Goal: Task Accomplishment & Management: Complete application form

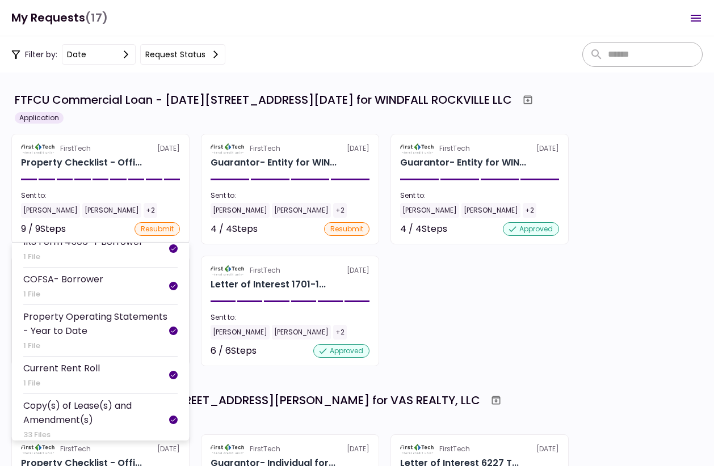
scroll to position [212, 0]
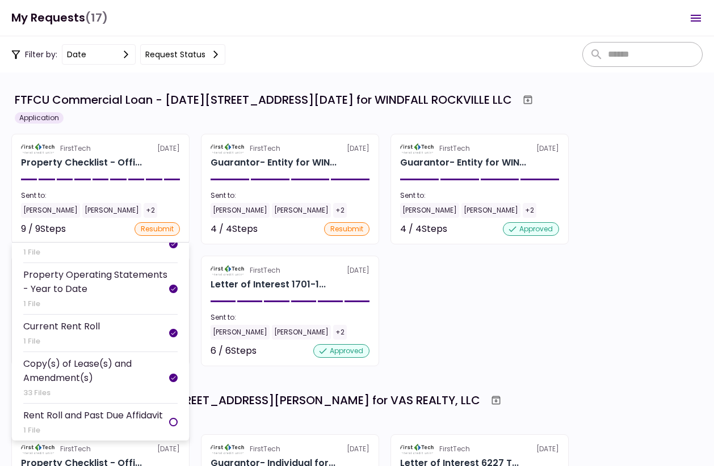
click at [133, 419] on div "Rent Roll and Past Due Affidavit" at bounding box center [93, 415] width 140 height 14
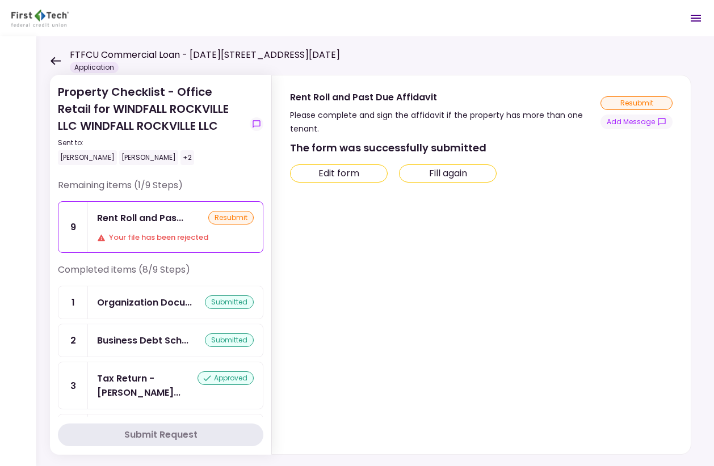
click at [631, 106] on div "resubmit" at bounding box center [636, 103] width 72 height 14
click at [630, 116] on button "Add Message" at bounding box center [636, 122] width 72 height 15
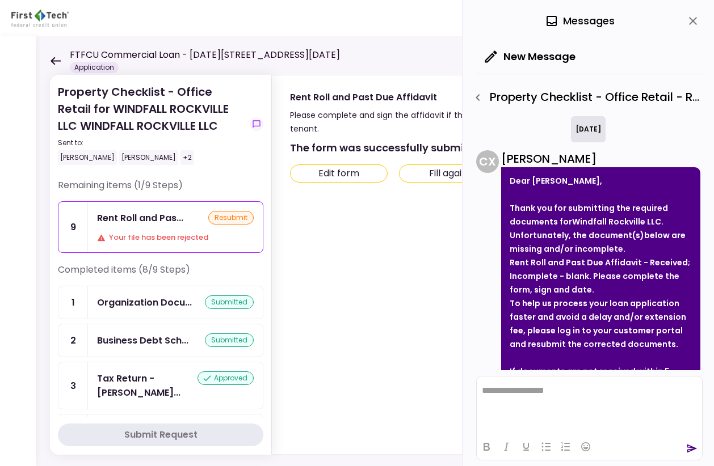
click at [482, 100] on icon "button" at bounding box center [478, 98] width 14 height 14
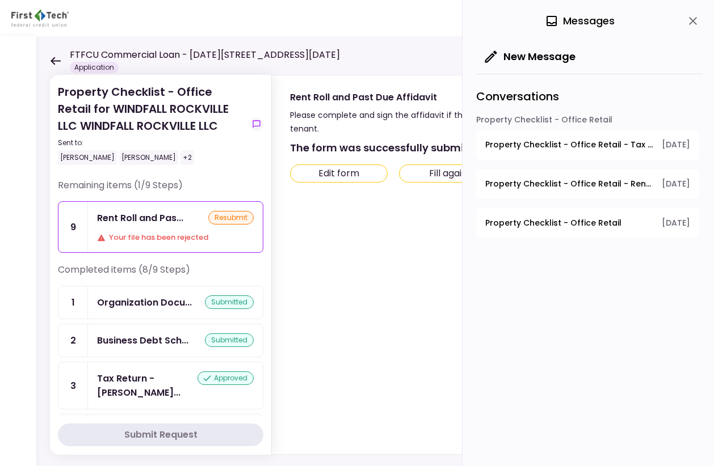
click at [170, 230] on div "Rent Roll and Pas... resubmit Your file has been rejected" at bounding box center [175, 227] width 175 height 50
click at [695, 21] on icon "close" at bounding box center [693, 21] width 14 height 14
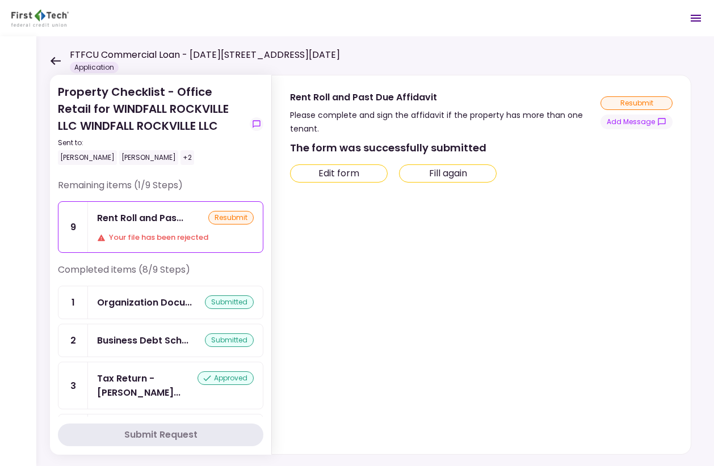
click at [186, 260] on div "Remaining items (1/9 Steps) 9 Rent Roll and Pas... resubmit Your file has been …" at bounding box center [160, 221] width 205 height 85
click at [184, 234] on div "Your file has been rejected" at bounding box center [175, 237] width 157 height 11
click at [139, 294] on div "Organization Docu... submitted" at bounding box center [175, 302] width 175 height 32
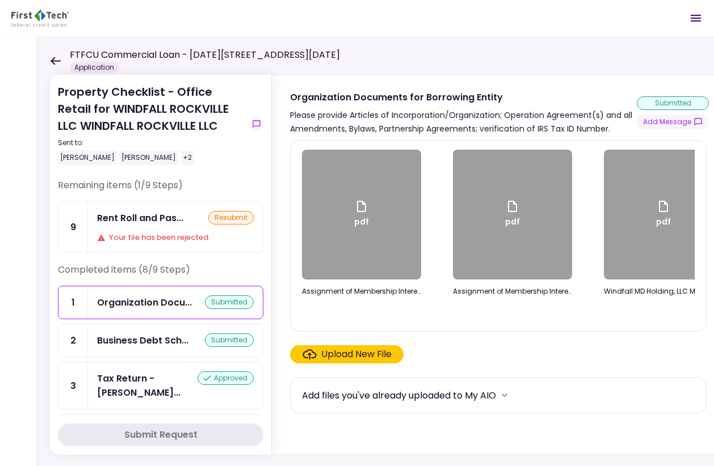
click at [136, 233] on div "Your file has been rejected" at bounding box center [175, 237] width 157 height 11
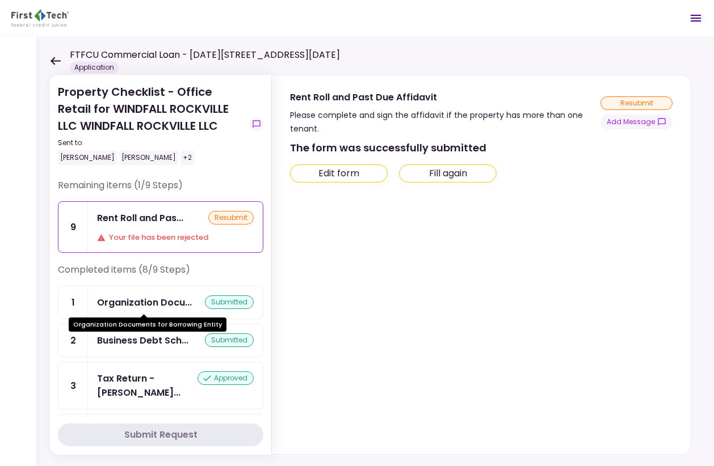
click at [125, 300] on div "Organization Docu..." at bounding box center [144, 303] width 95 height 14
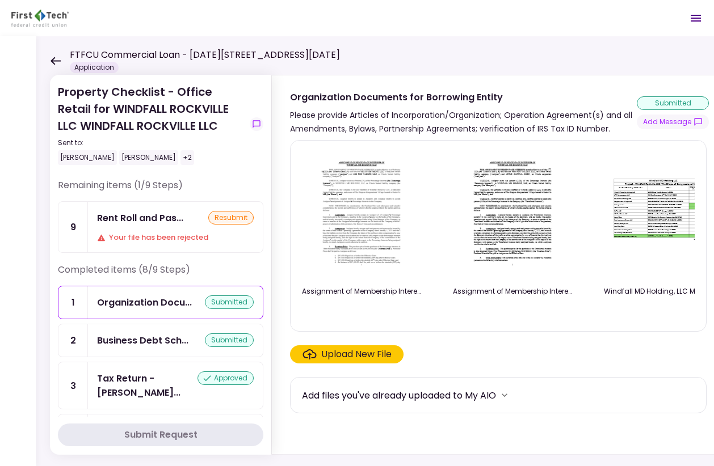
click at [151, 248] on div "Rent Roll and Pas... resubmit Your file has been rejected" at bounding box center [175, 227] width 175 height 50
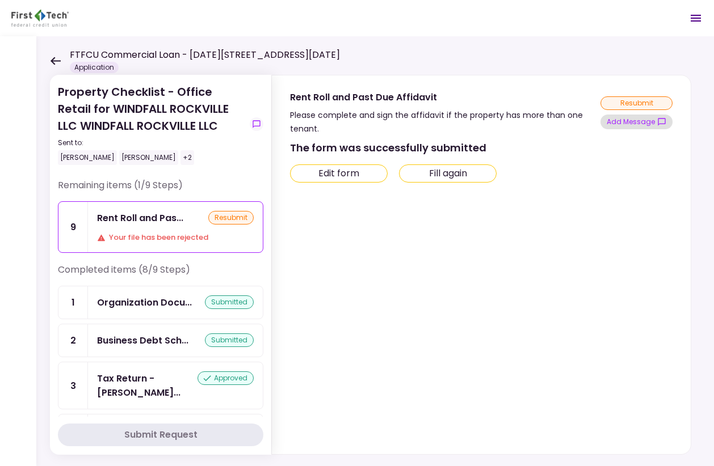
click at [659, 126] on button "Add Message" at bounding box center [636, 122] width 72 height 15
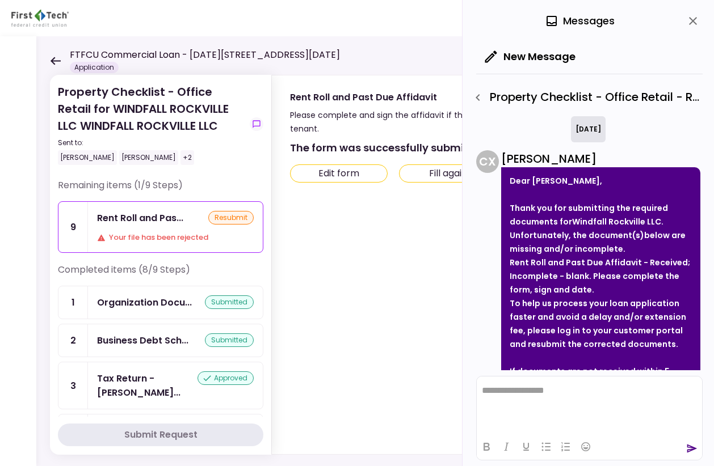
drag, startPoint x: 517, startPoint y: 212, endPoint x: 594, endPoint y: 286, distance: 107.1
click at [594, 286] on div "Thank you for submitting the required documents for Windfall Rockville LLC . Un…" at bounding box center [600, 276] width 182 height 150
click at [593, 288] on li "Rent Roll and Past Due Affidavit - Received; Incomplete - blank. Please complet…" at bounding box center [600, 276] width 182 height 41
drag, startPoint x: 594, startPoint y: 292, endPoint x: 521, endPoint y: 214, distance: 105.9
click at [505, 207] on div "Dear [PERSON_NAME], Thank you for submitting the required documents for Windfal…" at bounding box center [600, 336] width 199 height 339
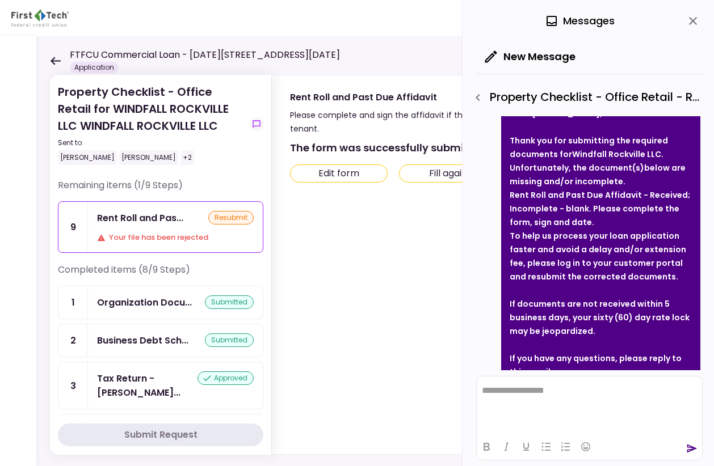
scroll to position [141, 0]
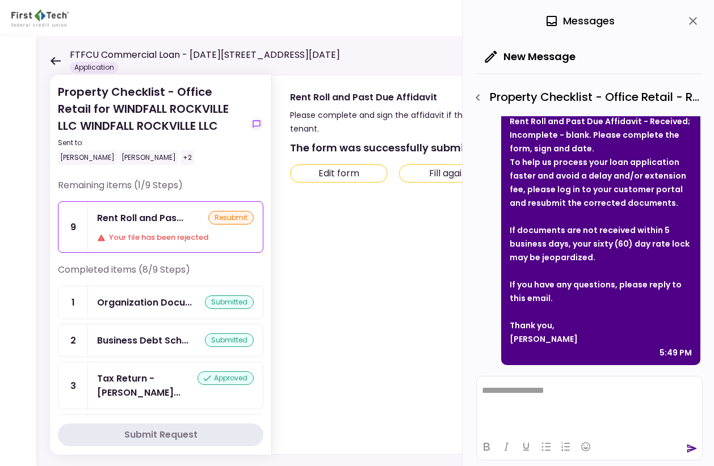
click at [13, 205] on div at bounding box center [18, 251] width 36 height 430
click at [385, 100] on div "Rent Roll and Past Due Affidavit" at bounding box center [445, 97] width 310 height 14
click at [694, 21] on icon "close" at bounding box center [693, 21] width 14 height 14
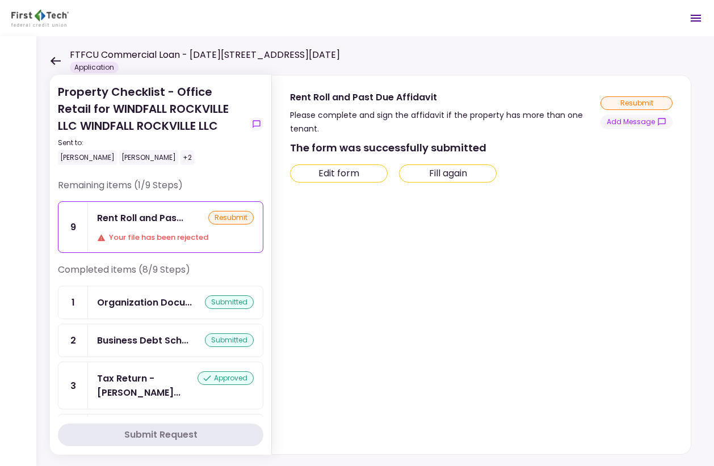
click at [56, 52] on div "FTFCU Commercial Loan - [DATE][STREET_ADDRESS][DATE] Application" at bounding box center [195, 60] width 290 height 25
click at [56, 57] on icon at bounding box center [55, 61] width 11 height 9
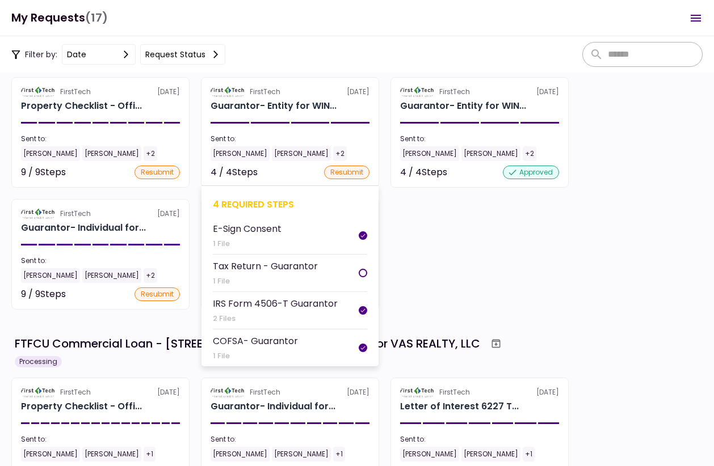
scroll to position [170, 0]
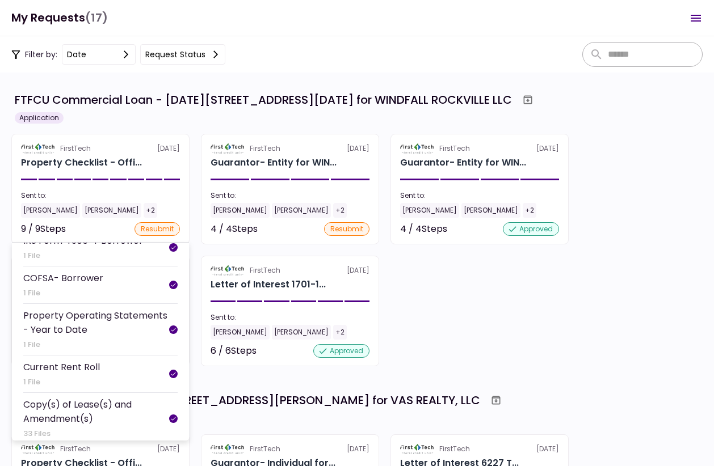
scroll to position [212, 0]
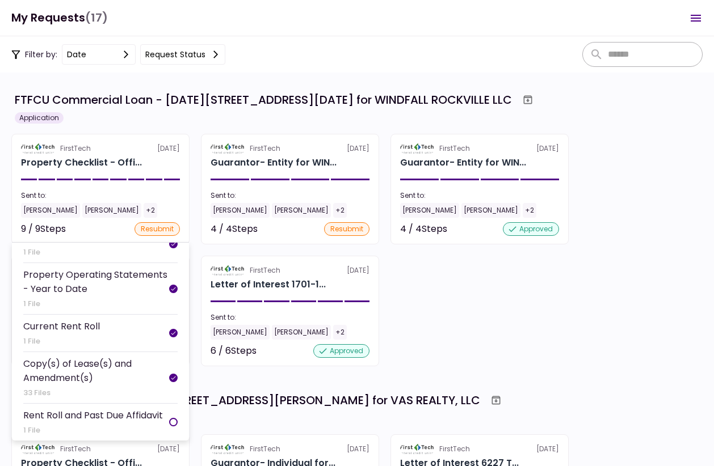
click at [134, 411] on div "Rent Roll and Past Due Affidavit" at bounding box center [93, 415] width 140 height 14
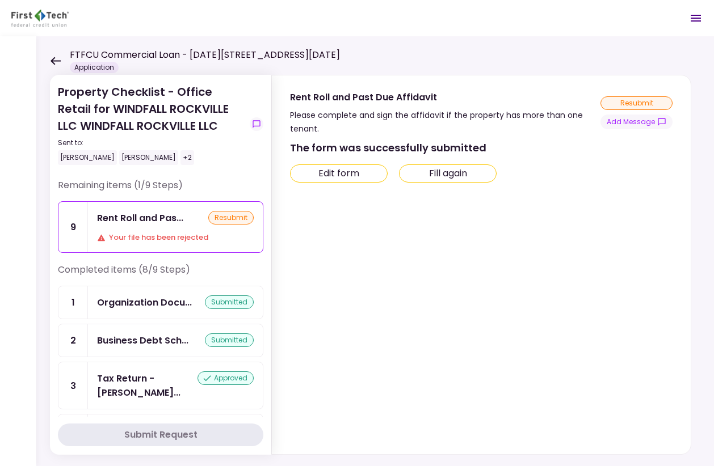
click at [426, 175] on button "Fill again" at bounding box center [448, 174] width 98 height 18
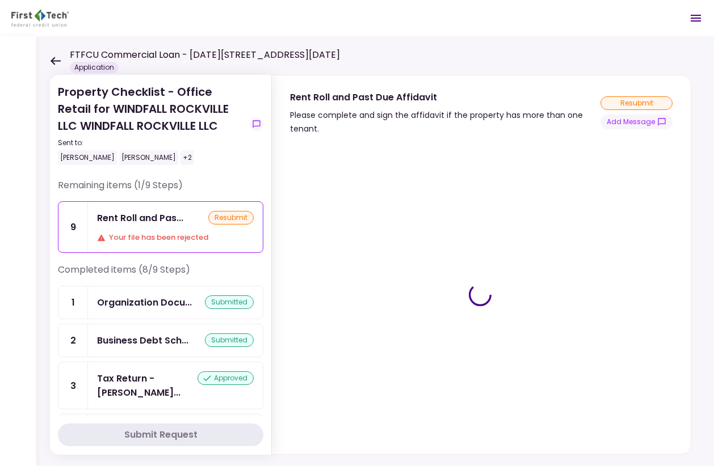
type input "***"
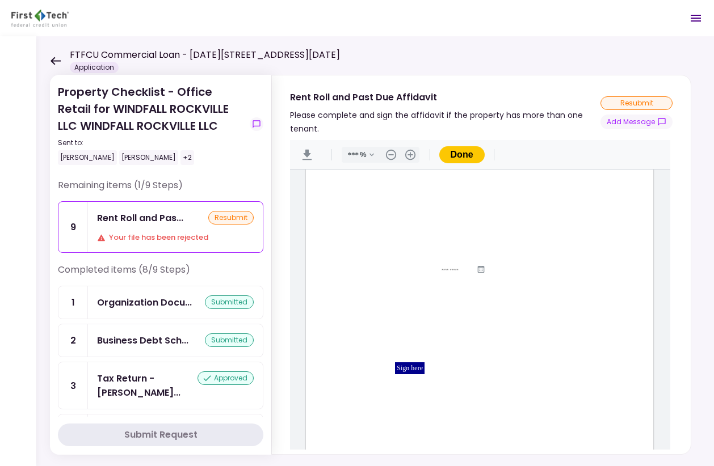
scroll to position [174, 0]
click at [147, 301] on div "Organization Docu..." at bounding box center [144, 303] width 95 height 14
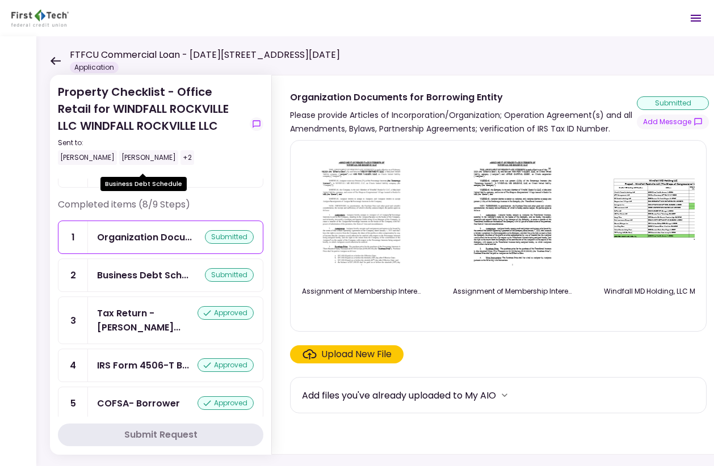
scroll to position [179, 0]
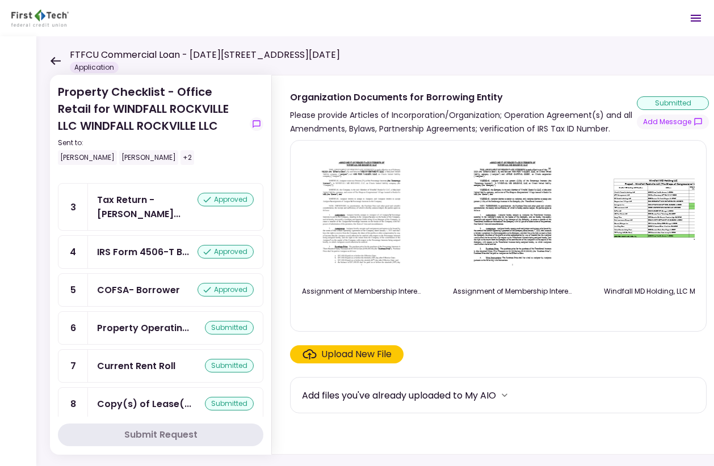
click at [56, 57] on icon at bounding box center [55, 61] width 11 height 9
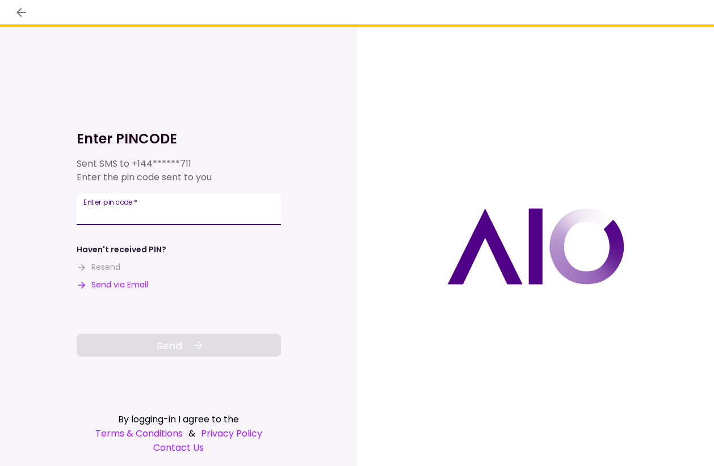
click at [116, 220] on input "Enter pin code   *" at bounding box center [179, 209] width 204 height 32
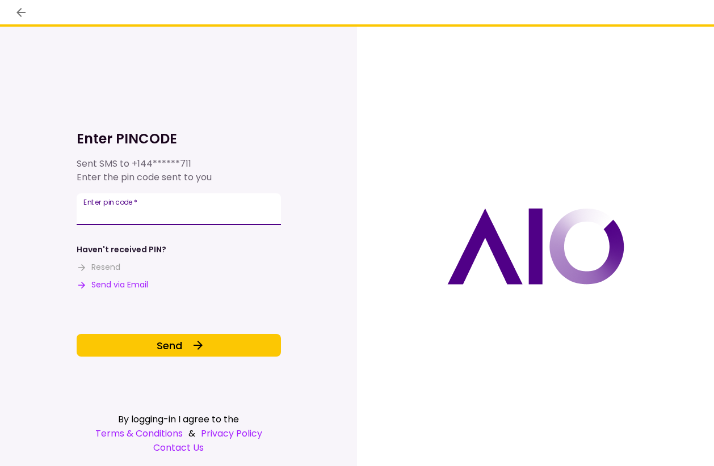
type input "******"
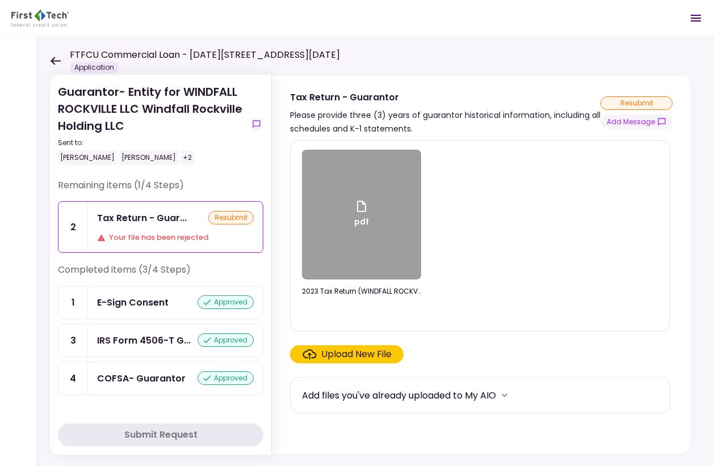
click at [58, 66] on div "FTFCU Commercial Loan - [DATE][STREET_ADDRESS][DATE] Application" at bounding box center [195, 60] width 290 height 25
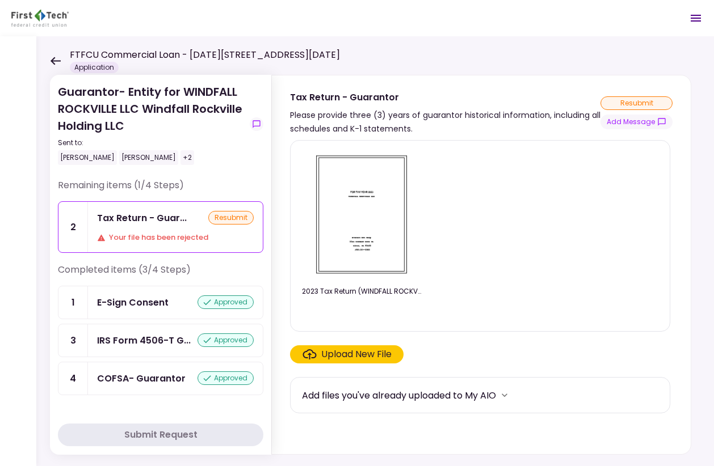
click at [58, 62] on icon at bounding box center [55, 61] width 11 height 9
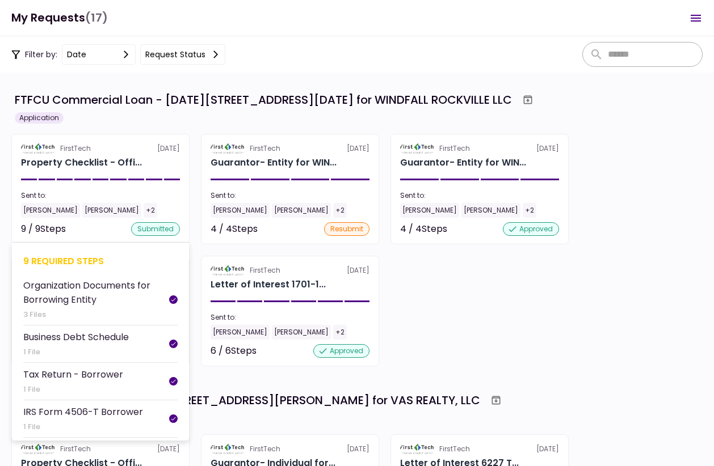
click at [129, 226] on div "9 / 9 Steps submitted" at bounding box center [100, 229] width 159 height 14
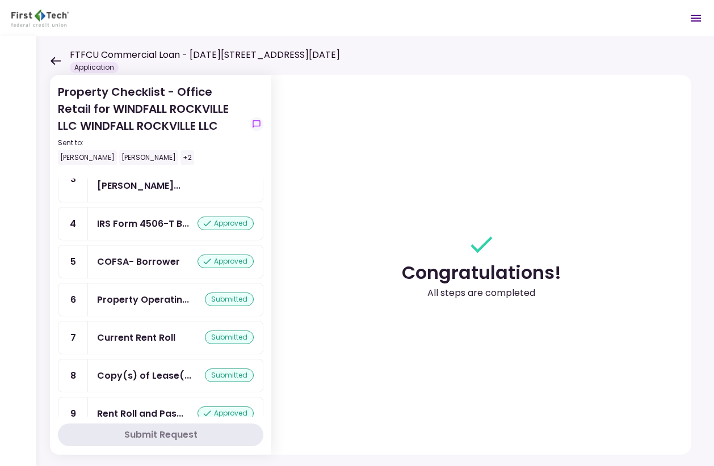
scroll to position [132, 0]
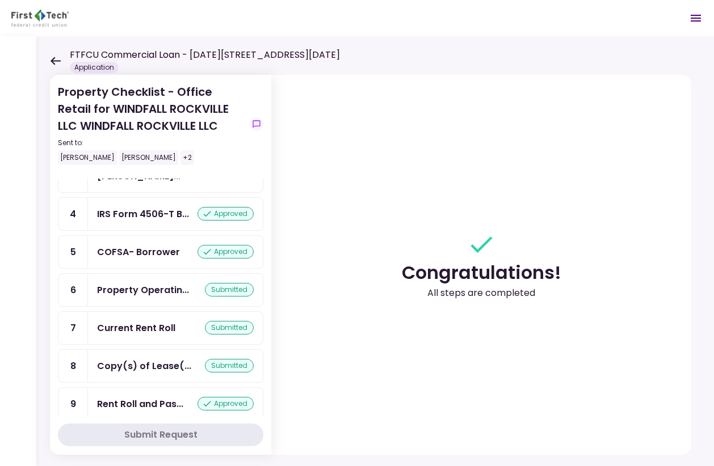
click at [49, 60] on div "Property Checklist - Office Retail for WINDFALL ROCKVILLE LLC WINDFALL ROCKVILL…" at bounding box center [374, 251] width 677 height 430
click at [56, 63] on icon at bounding box center [55, 61] width 11 height 9
